Goal: Task Accomplishment & Management: Use online tool/utility

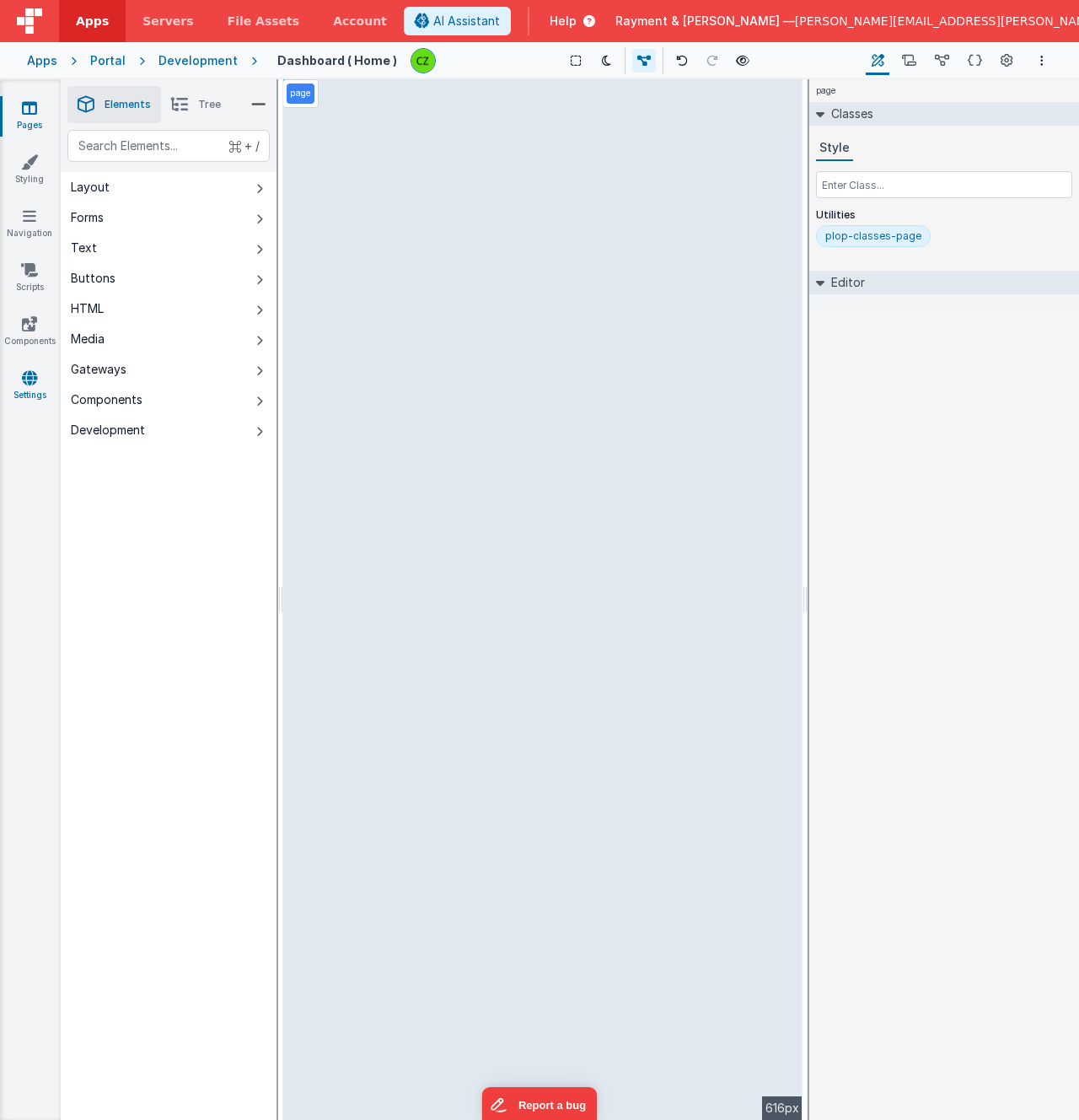
click at [27, 386] on link "Settings" at bounding box center [29, 386] width 61 height 33
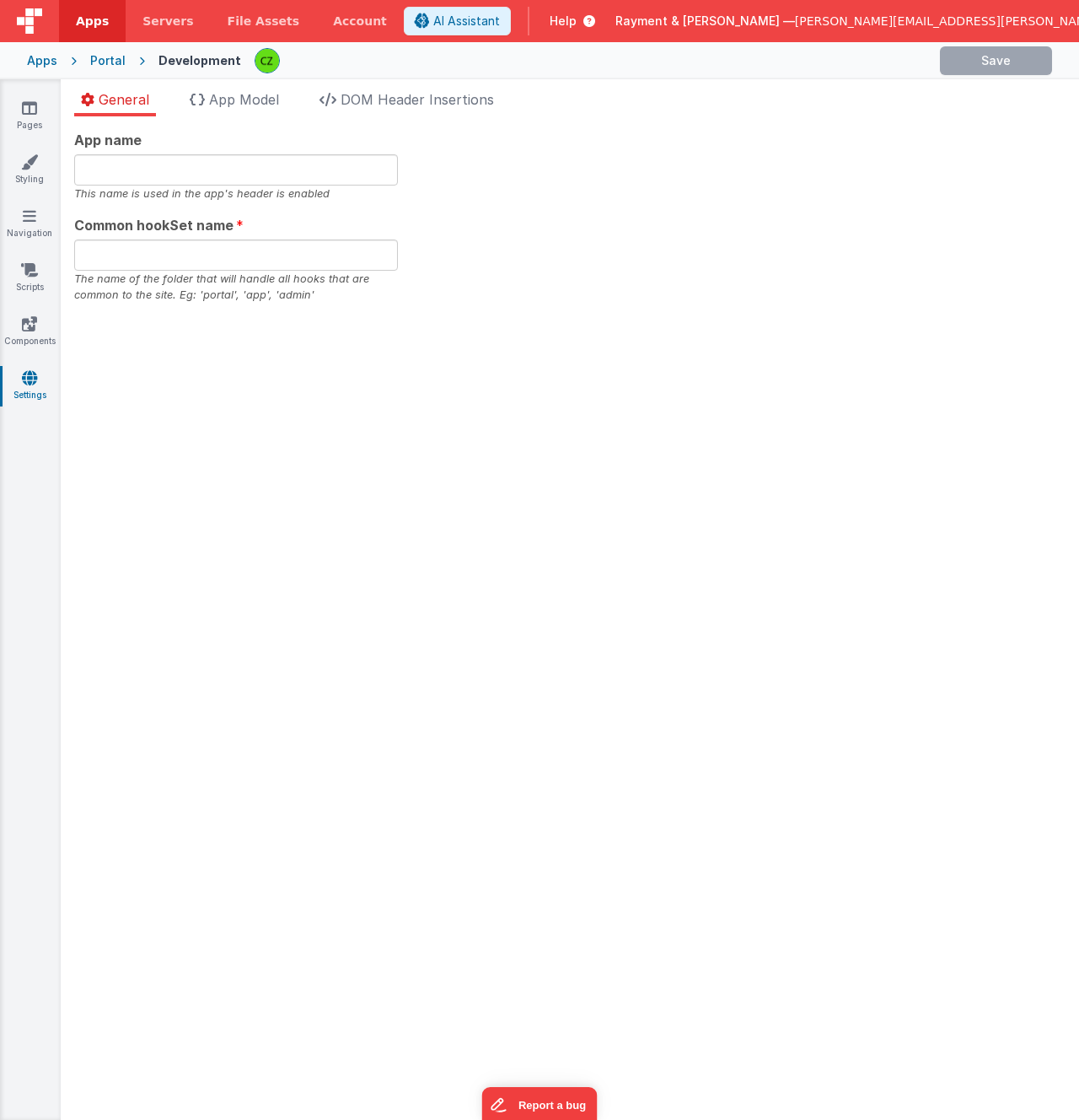
type input "Demo Portal"
type input "portal"
click at [229, 86] on div "General App Model DOM Header Insertions App name Demo Portal This name is used …" at bounding box center [570, 598] width 1018 height 1040
click at [494, 100] on span "DOM Header Insertions" at bounding box center [418, 100] width 154 height 17
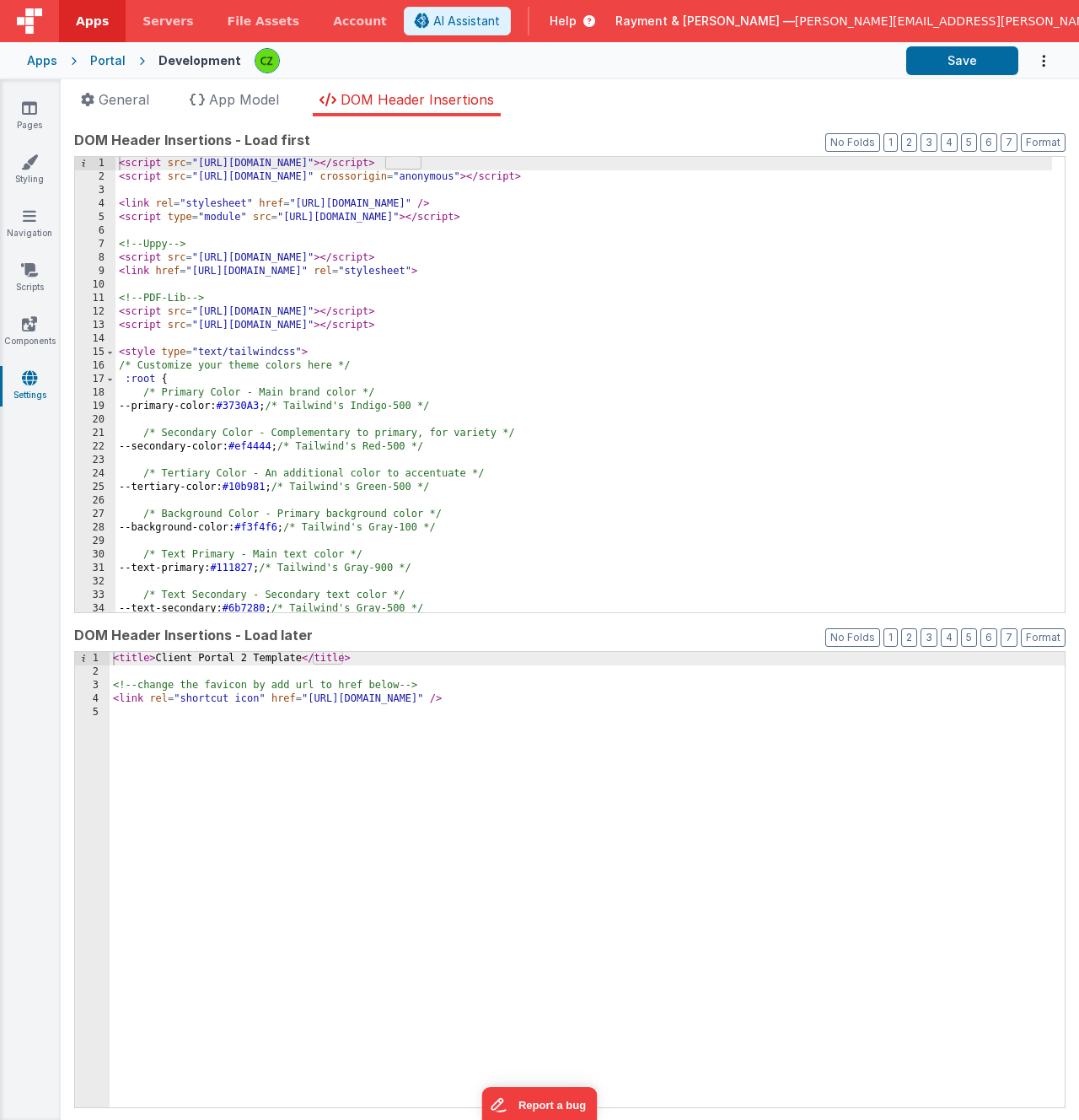
click at [311, 697] on div "< title > Client Portal 2 Template </ title > <!-- change the favicon by add ur…" at bounding box center [586, 893] width 955 height 483
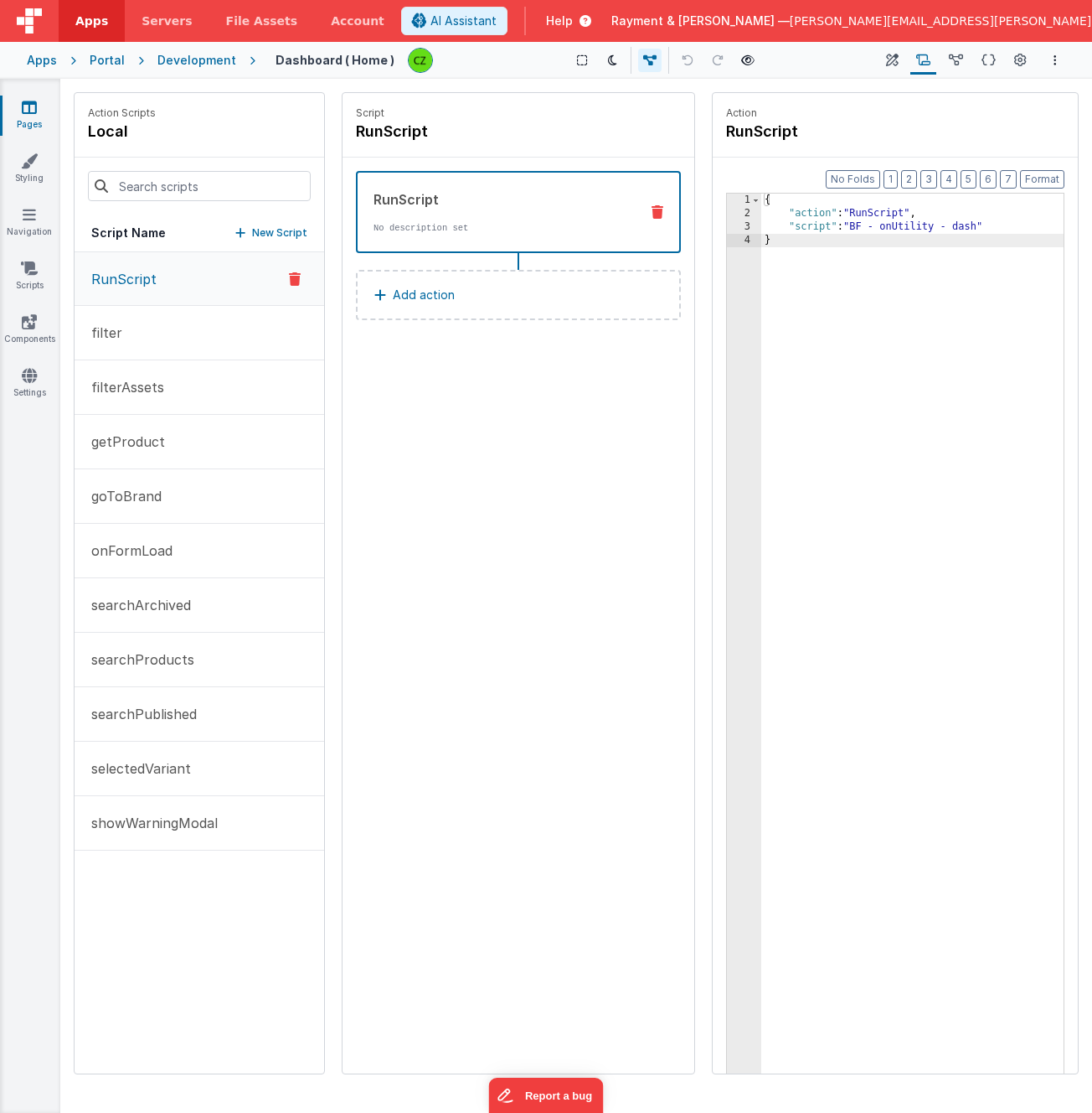
click at [27, 113] on icon at bounding box center [29, 108] width 15 height 17
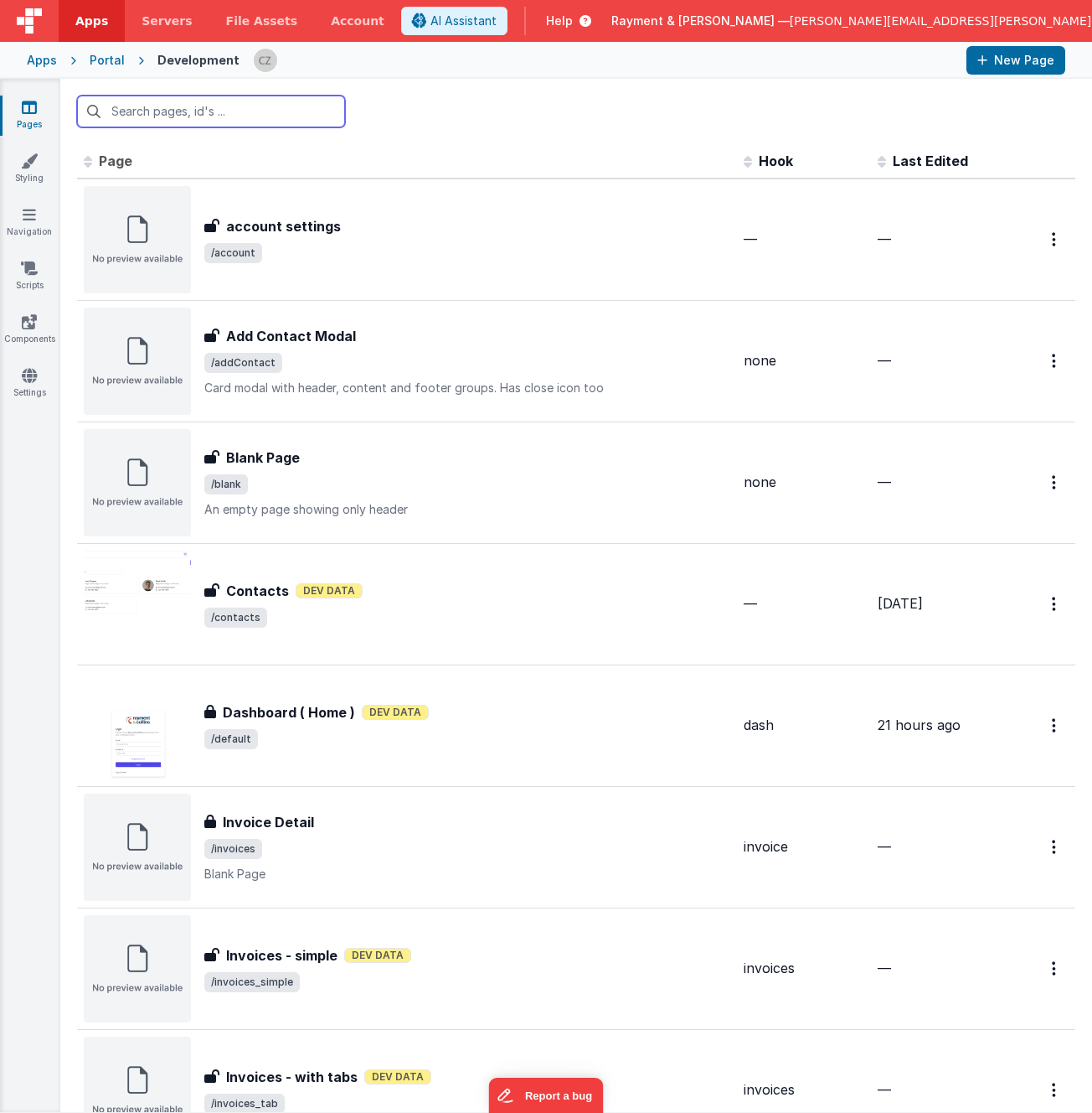
click at [186, 116] on input "text" at bounding box center [211, 111] width 268 height 32
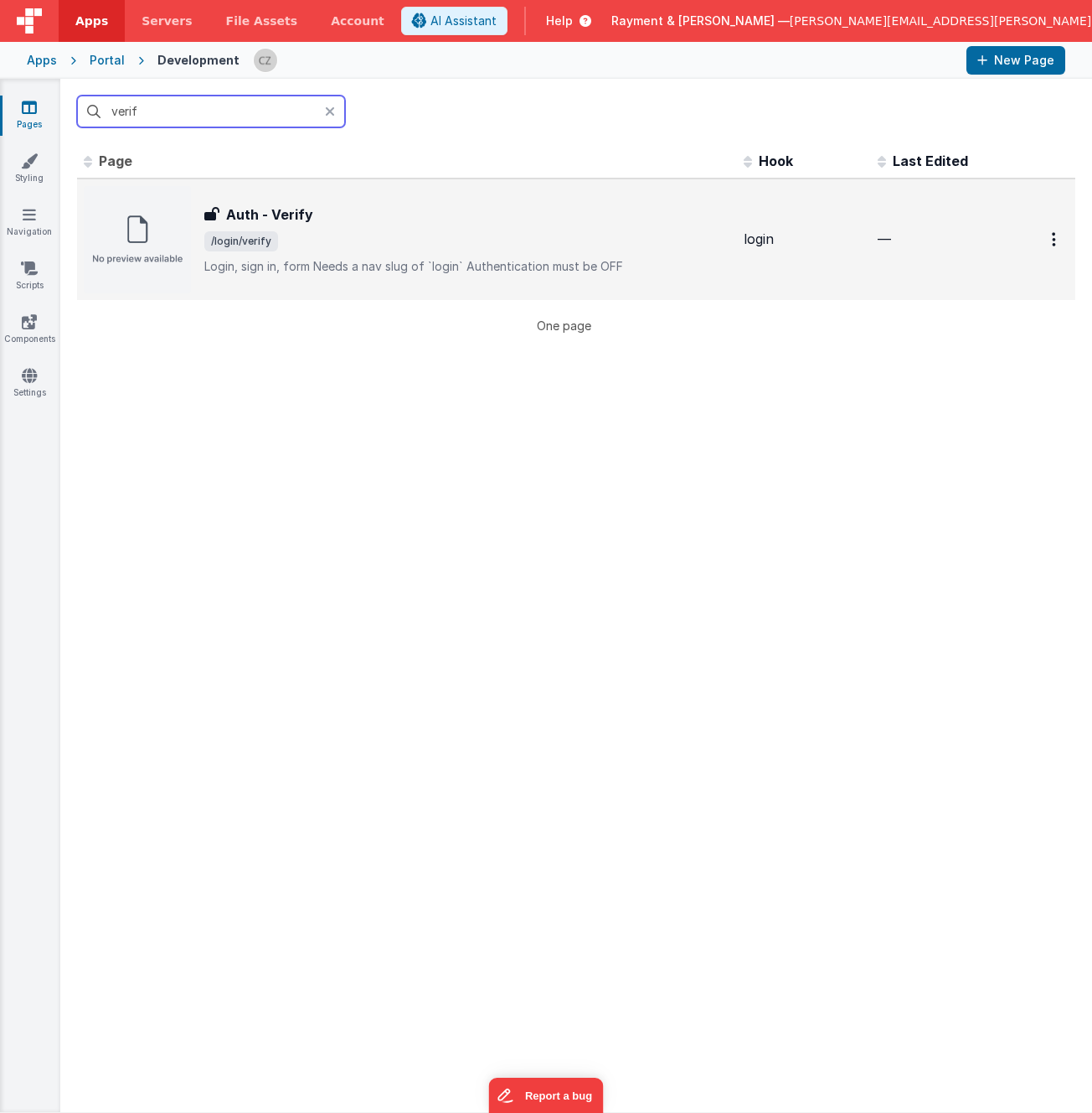
type input "verif"
click at [326, 249] on span "/login/verify" at bounding box center [467, 241] width 526 height 20
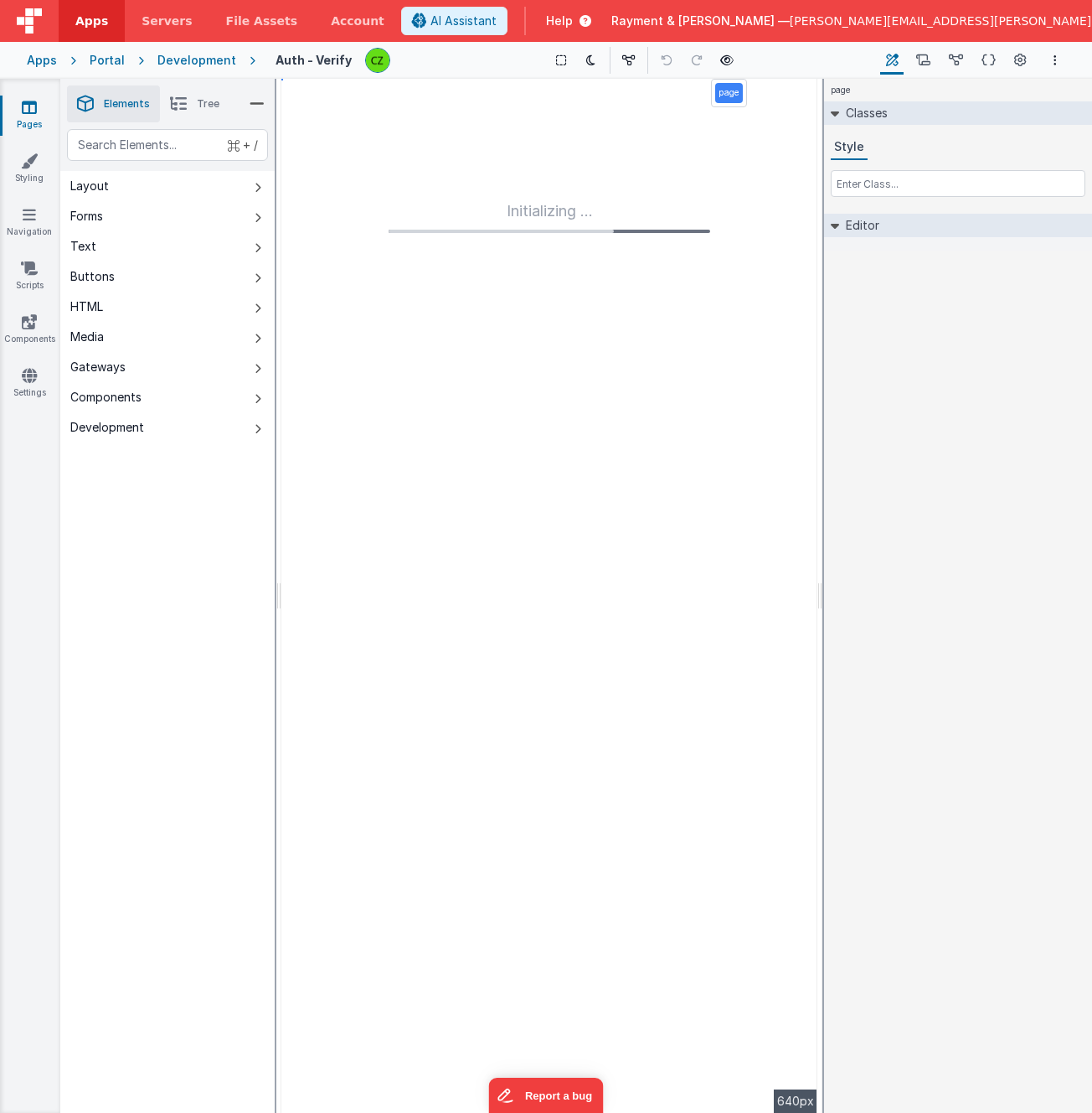
click at [600, 245] on div "Initializing ..." at bounding box center [549, 595] width 536 height 1034
click at [185, 107] on icon at bounding box center [178, 104] width 17 height 24
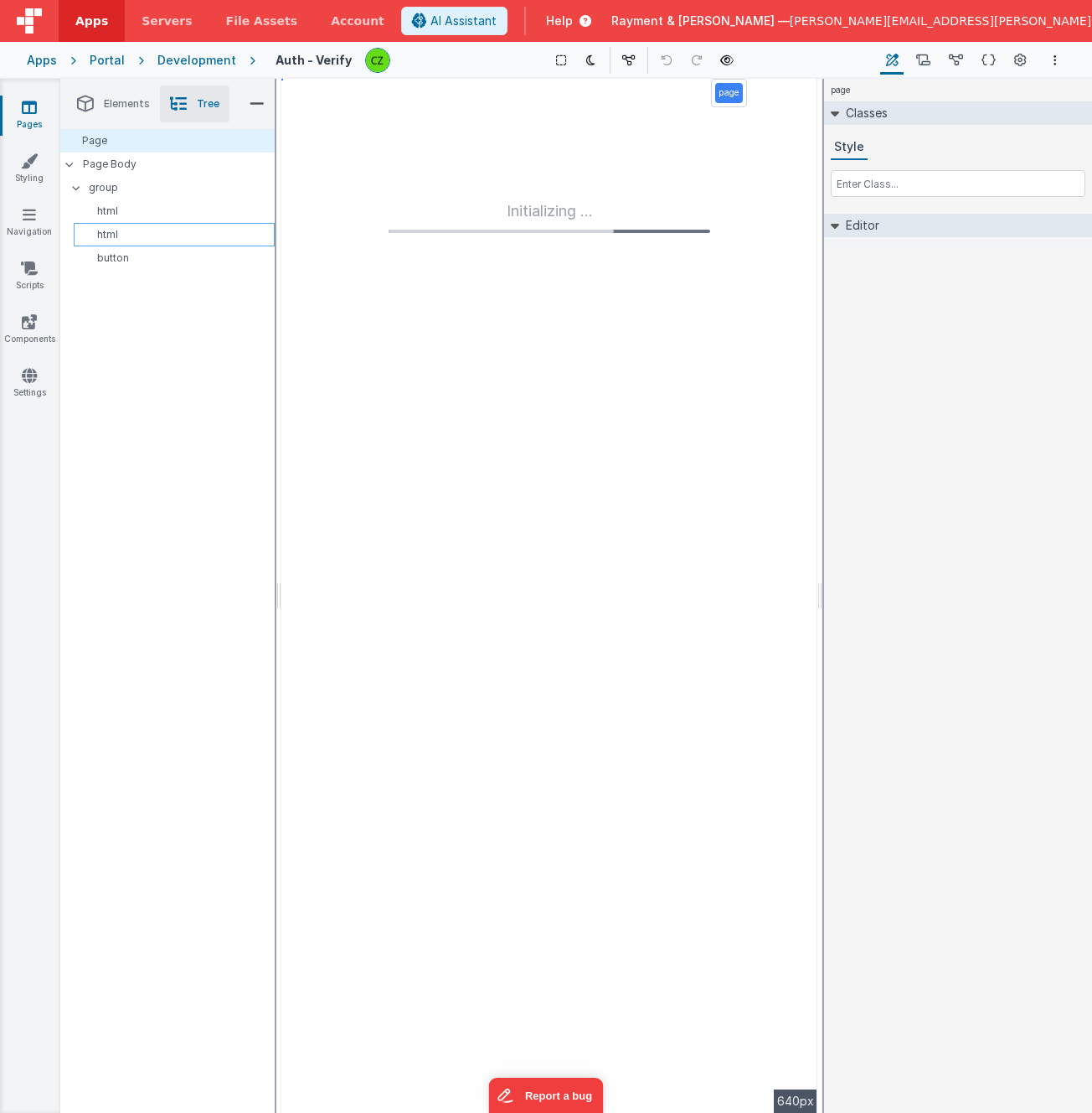
click at [125, 232] on p "html" at bounding box center [176, 234] width 193 height 13
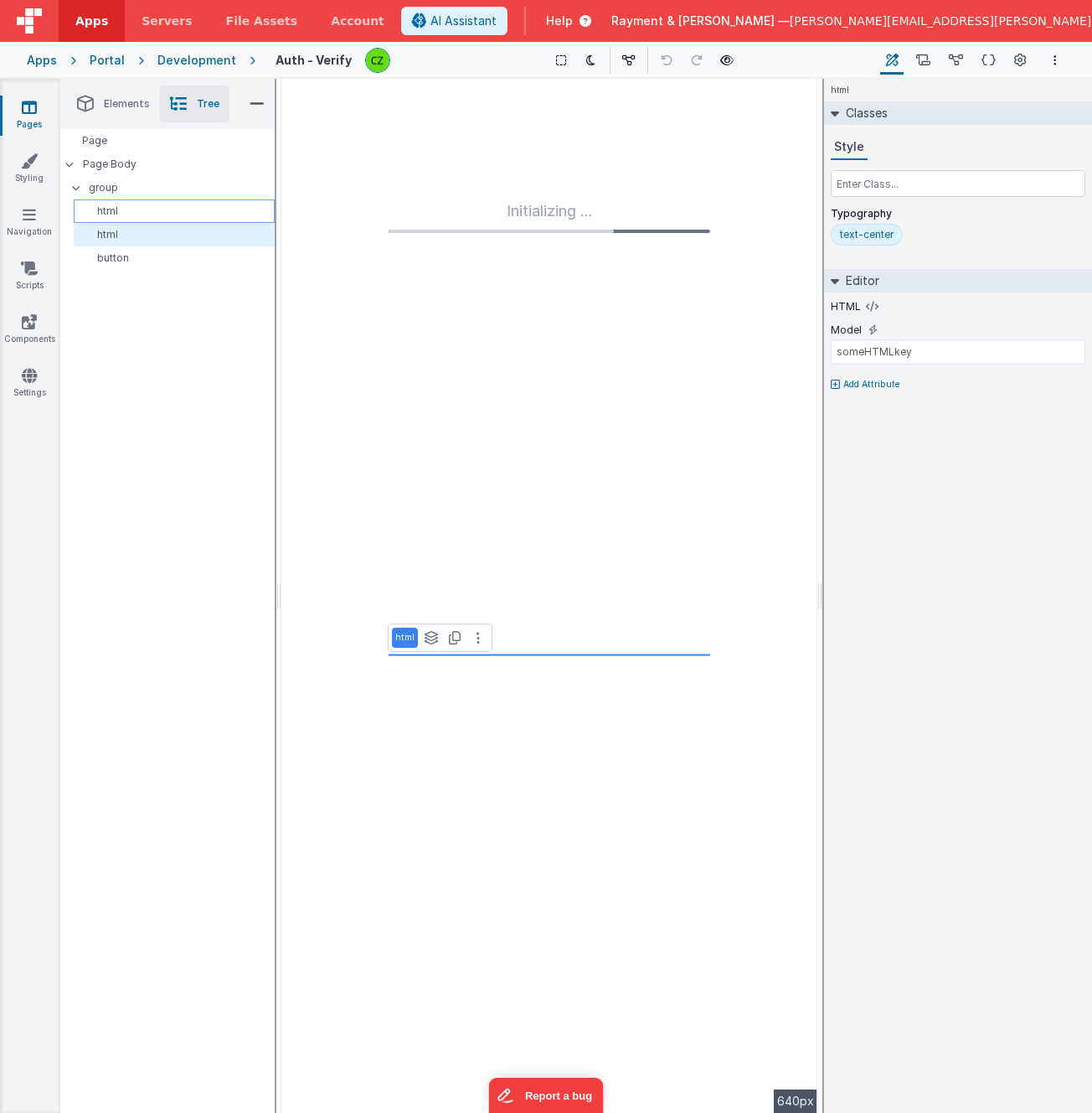
click at [128, 211] on p "html" at bounding box center [176, 211] width 193 height 13
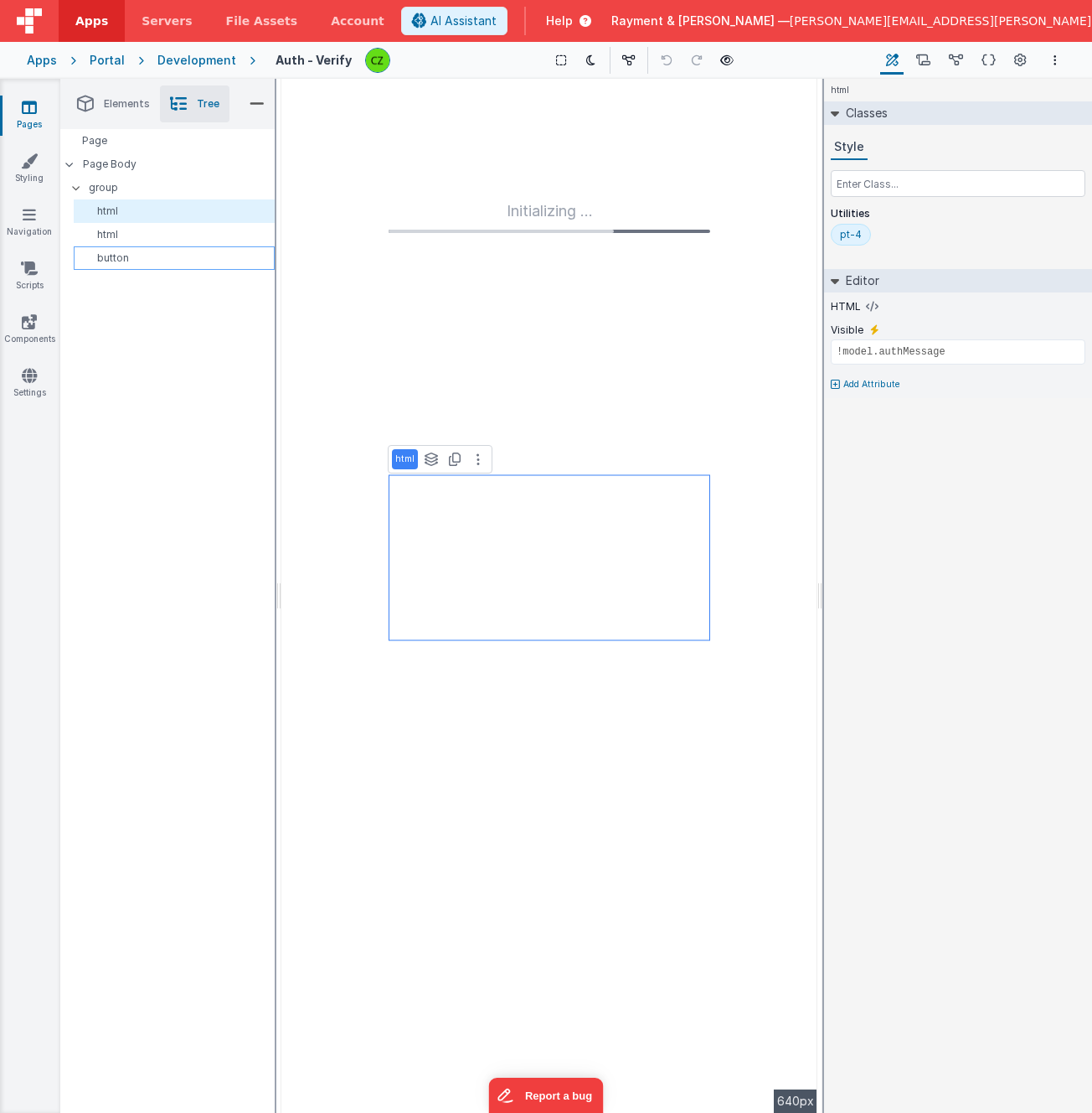
click at [122, 251] on p "button" at bounding box center [176, 258] width 193 height 13
select select "newActionScript2"
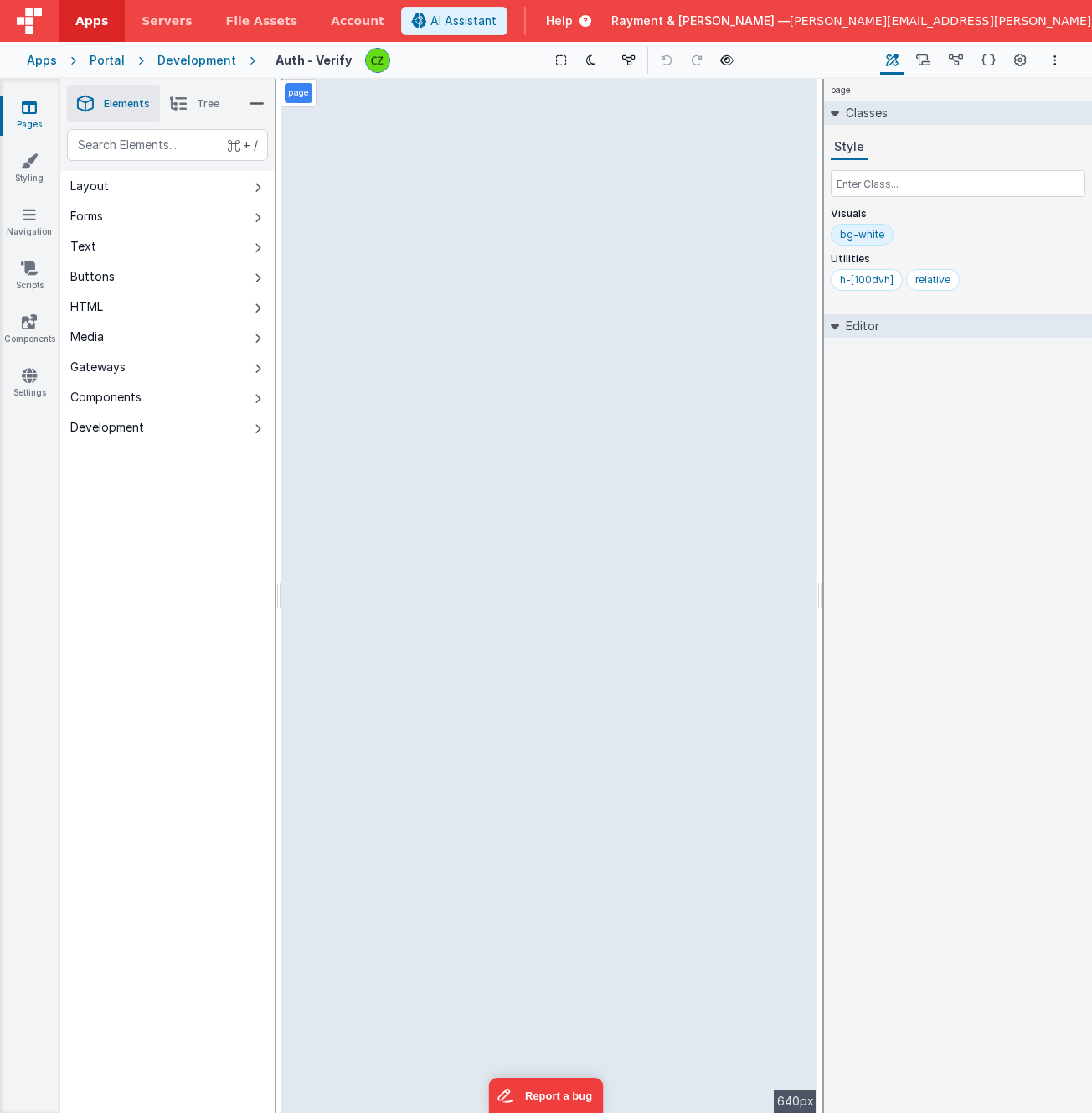
click at [193, 54] on div "Development" at bounding box center [196, 60] width 78 height 17
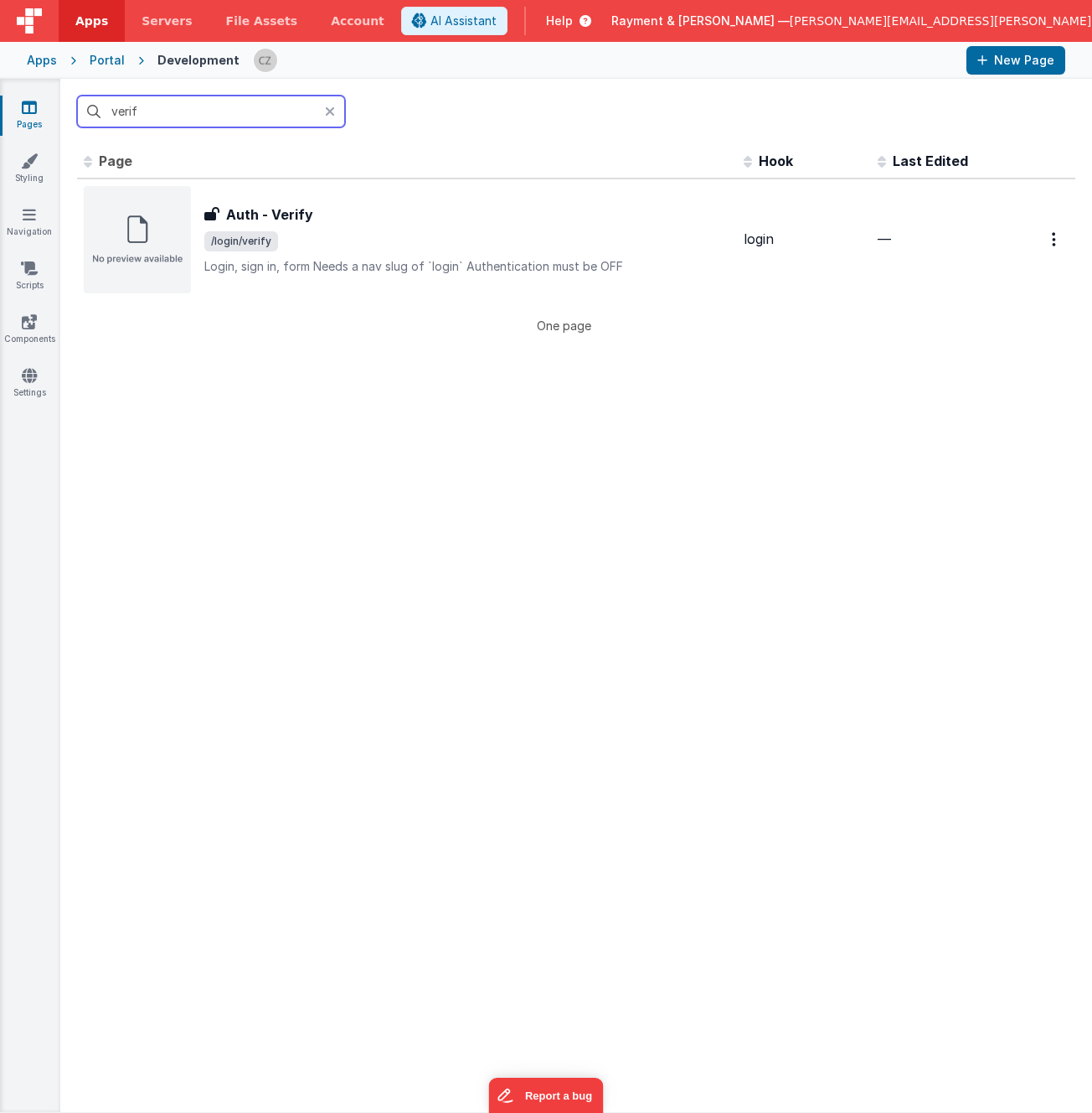
click at [176, 115] on input "verif" at bounding box center [211, 111] width 268 height 32
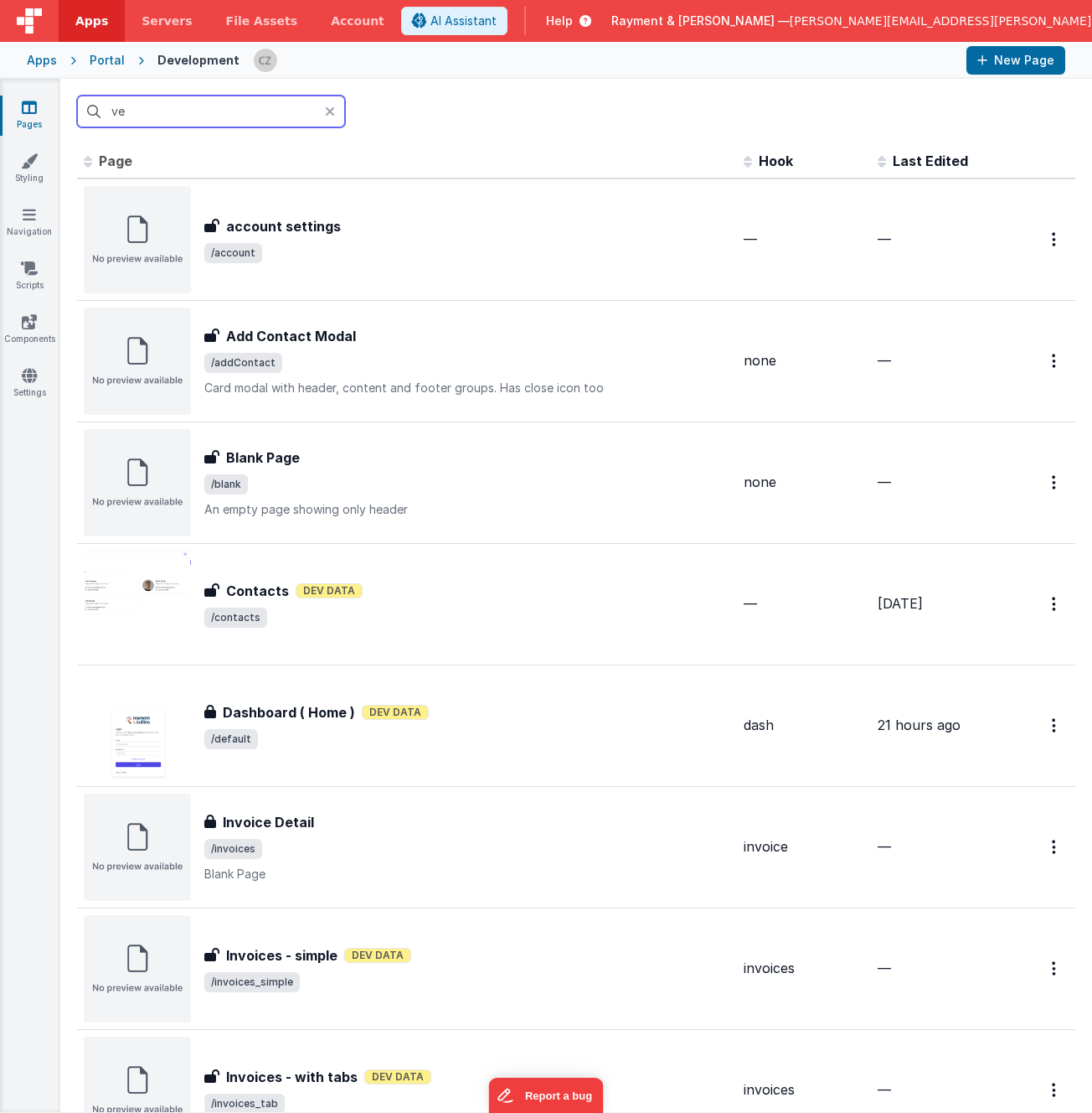
type input "v"
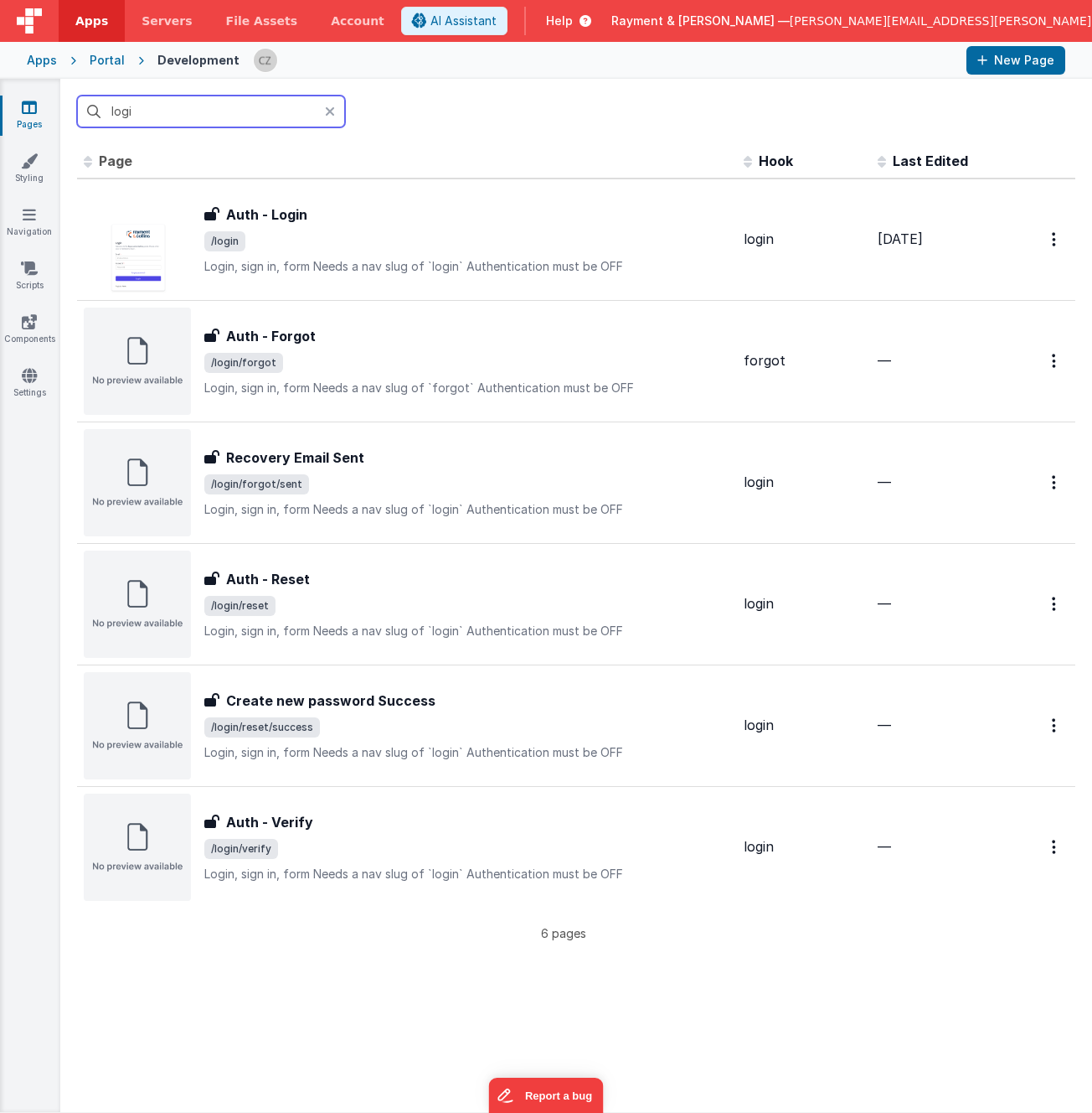
type input "logi"
click at [259, 953] on div "Id Page Description Hook Last Edited FR_01ED998E-6CB9-2B49-957B-2756E9BF4C2A Au…" at bounding box center [577, 551] width 999 height 815
click at [328, 964] on div "Id Page Description Hook Last Edited FR_01ED998E-6CB9-2B49-957B-2756E9BF4C2A Au…" at bounding box center [576, 628] width 1032 height 968
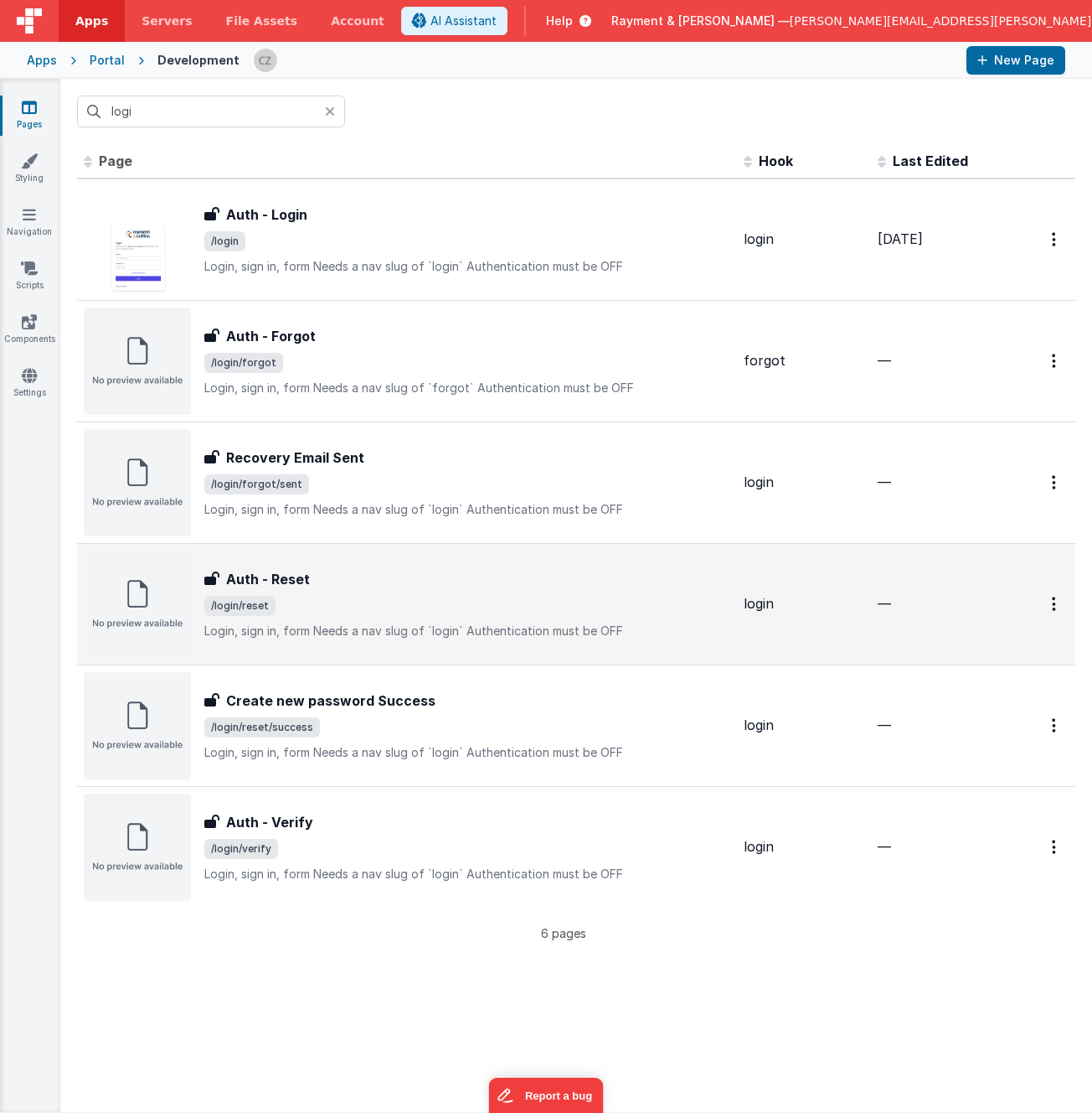
click at [383, 587] on div "Auth - Reset" at bounding box center [467, 579] width 526 height 20
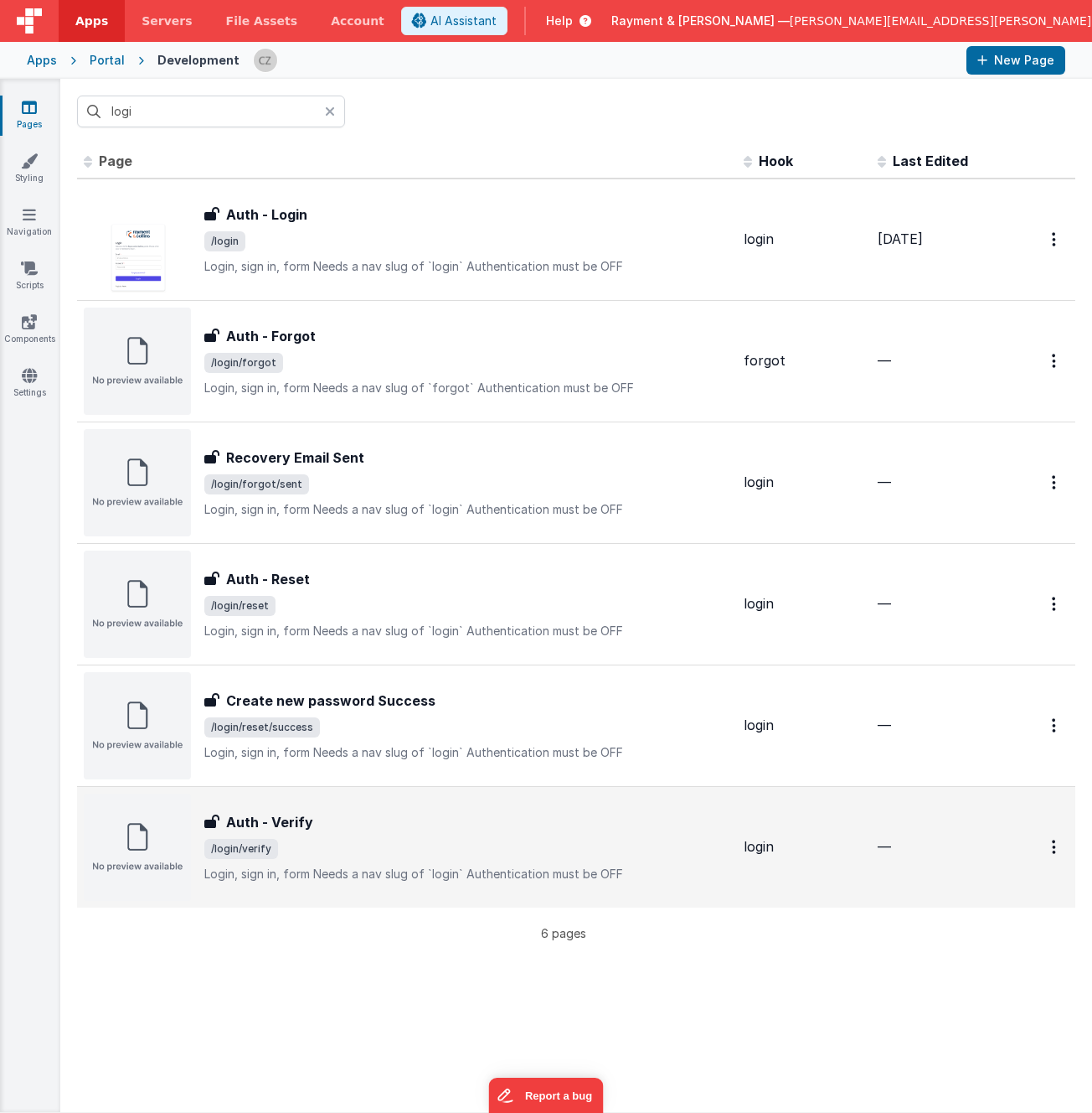
click at [404, 830] on div "Auth - Verify" at bounding box center [467, 821] width 526 height 20
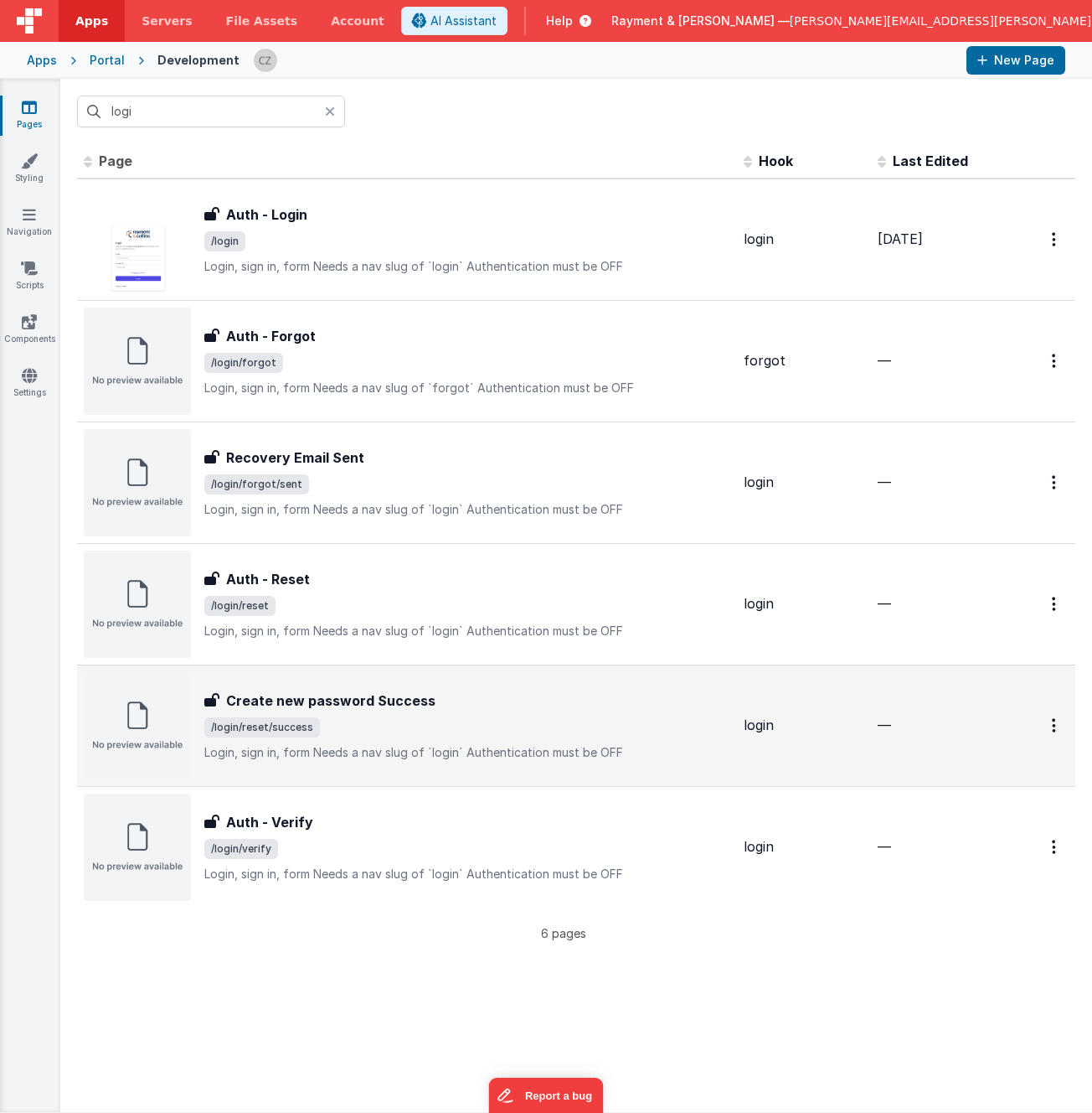
click at [367, 716] on div "Create new password Success Create new password Success /login/reset/success Lo…" at bounding box center [467, 725] width 526 height 71
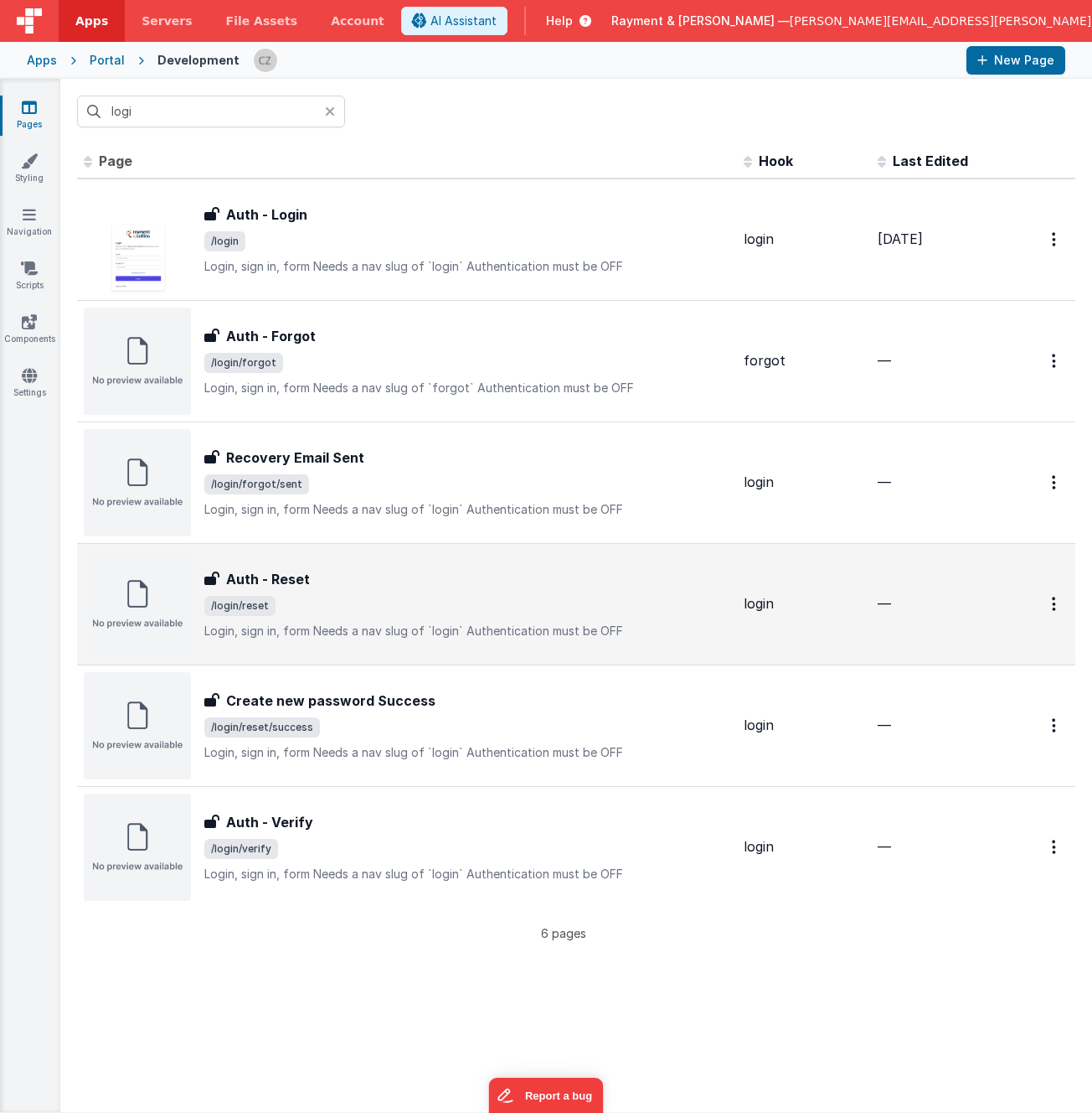
click at [340, 598] on span "/login/reset" at bounding box center [467, 605] width 526 height 20
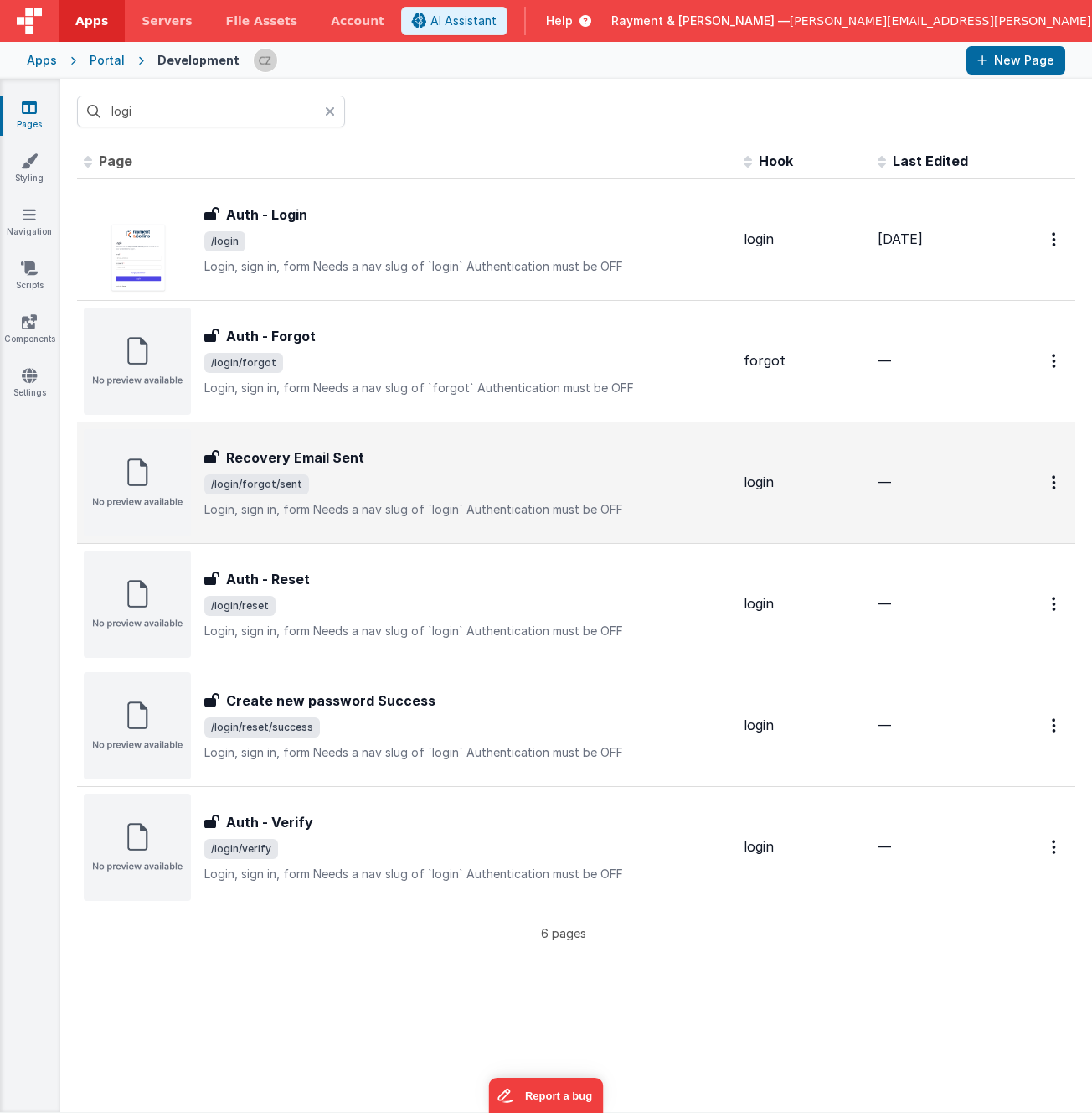
click at [402, 462] on div "Recovery Email Sent" at bounding box center [467, 457] width 526 height 20
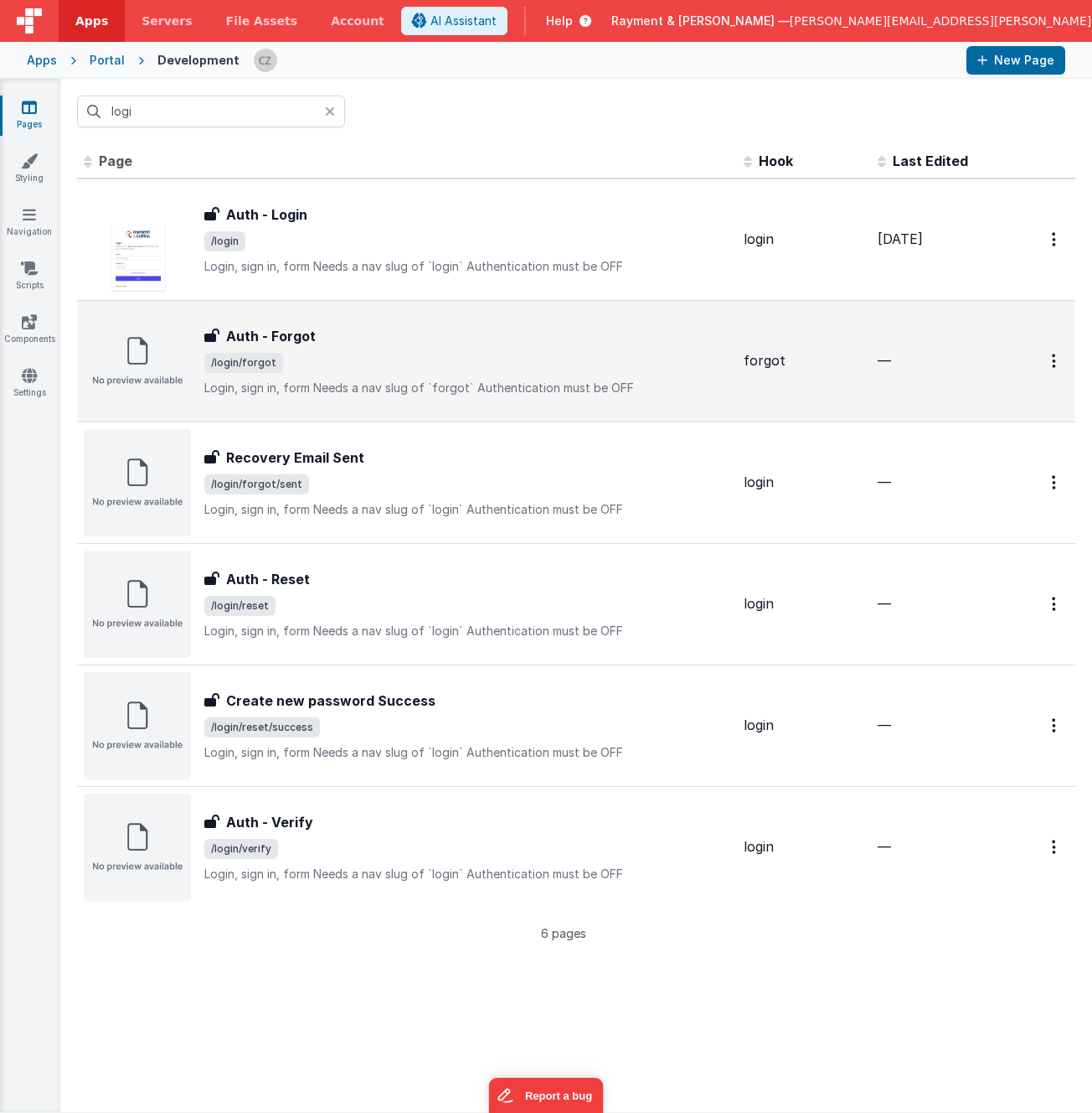
click at [368, 341] on div "Auth - Forgot" at bounding box center [467, 335] width 526 height 20
